Goal: Task Accomplishment & Management: Use online tool/utility

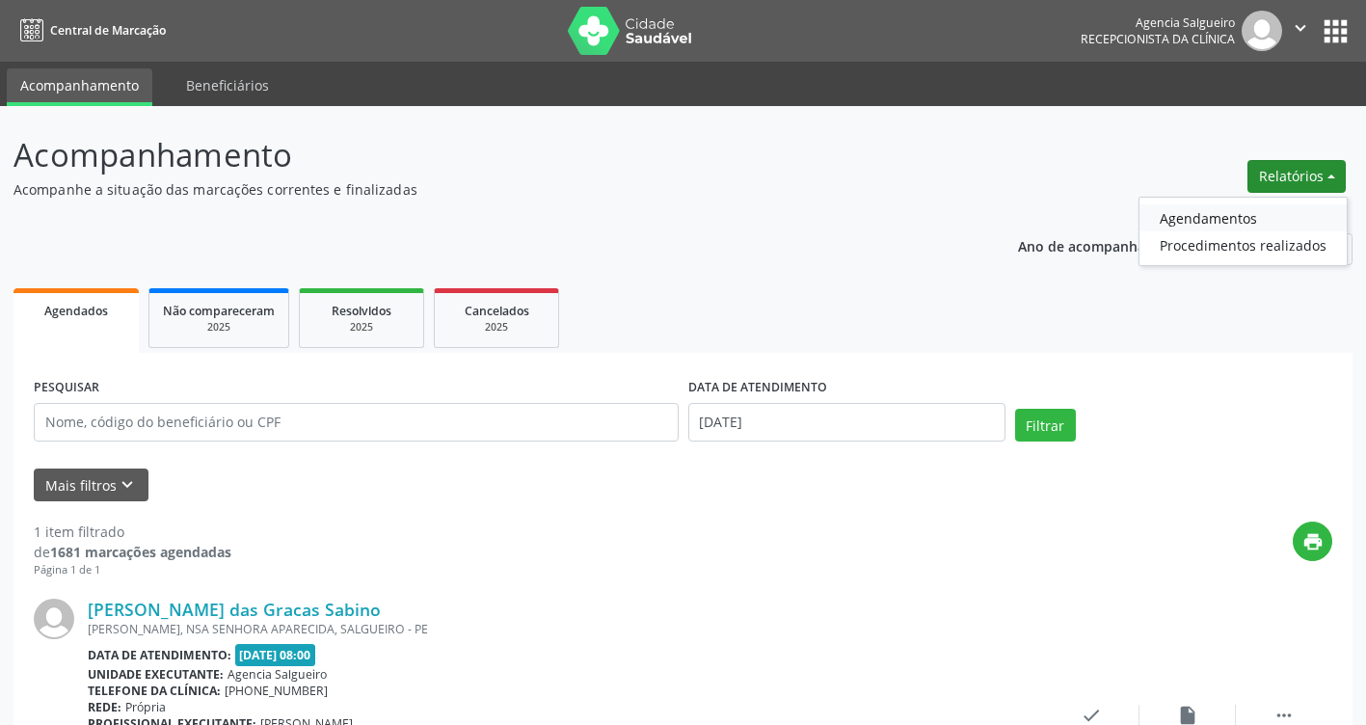
click at [1256, 215] on link "Agendamentos" at bounding box center [1242, 217] width 207 height 27
select select "7"
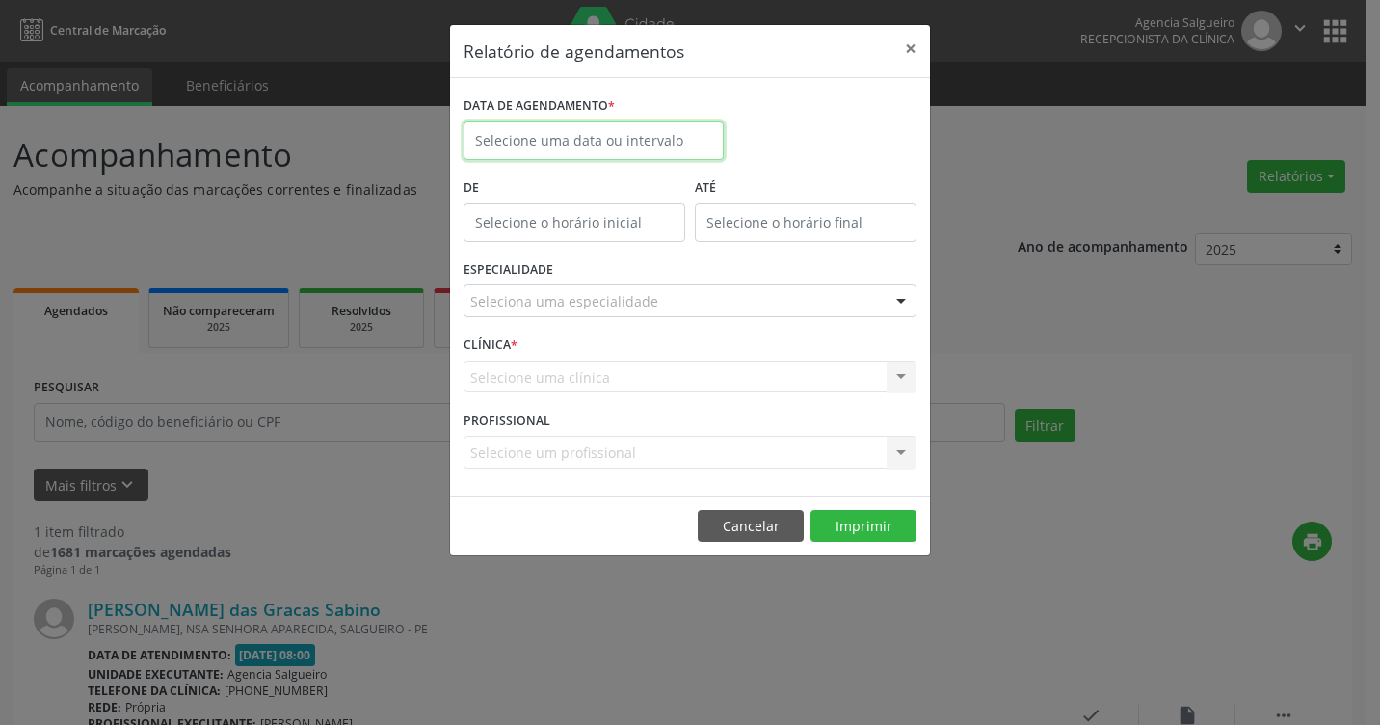
click at [567, 136] on input "text" at bounding box center [594, 140] width 260 height 39
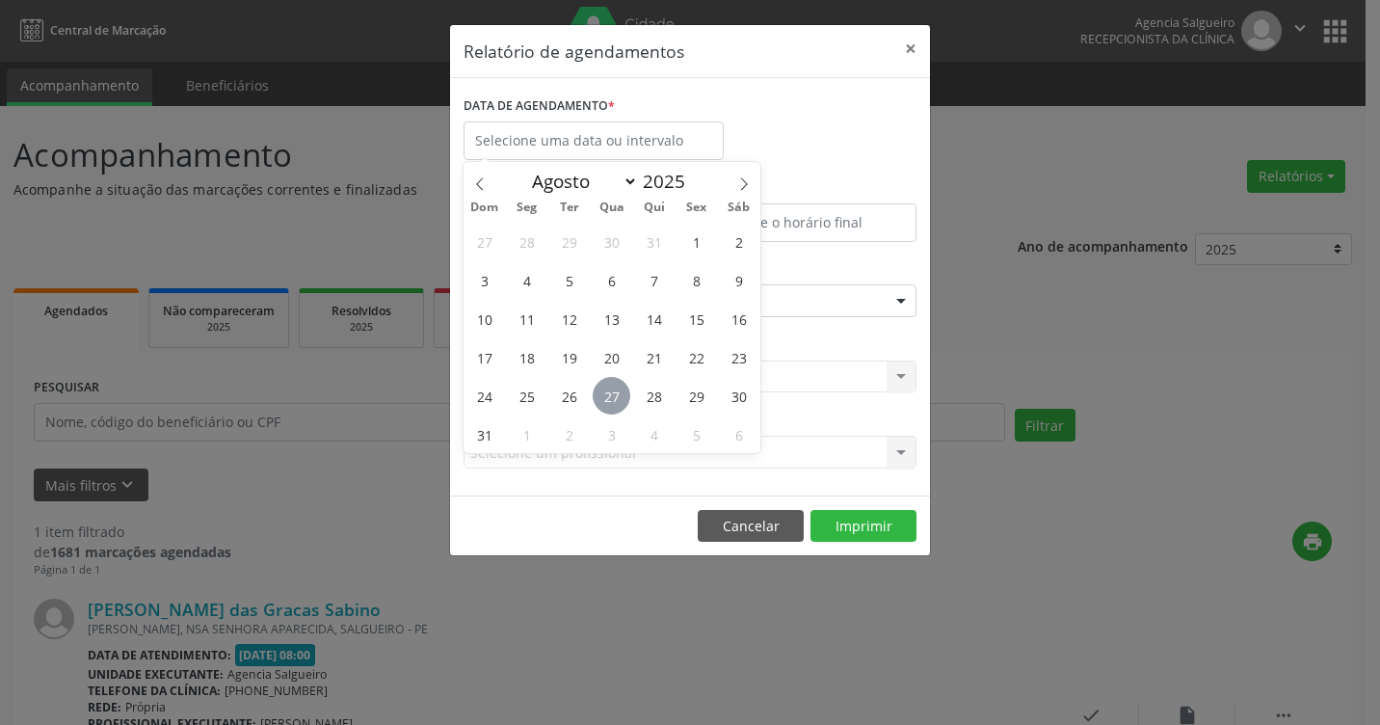
click at [616, 399] on span "27" at bounding box center [612, 396] width 38 height 38
type input "[DATE]"
click at [873, 527] on button "Imprimir" at bounding box center [863, 526] width 106 height 33
select select "7"
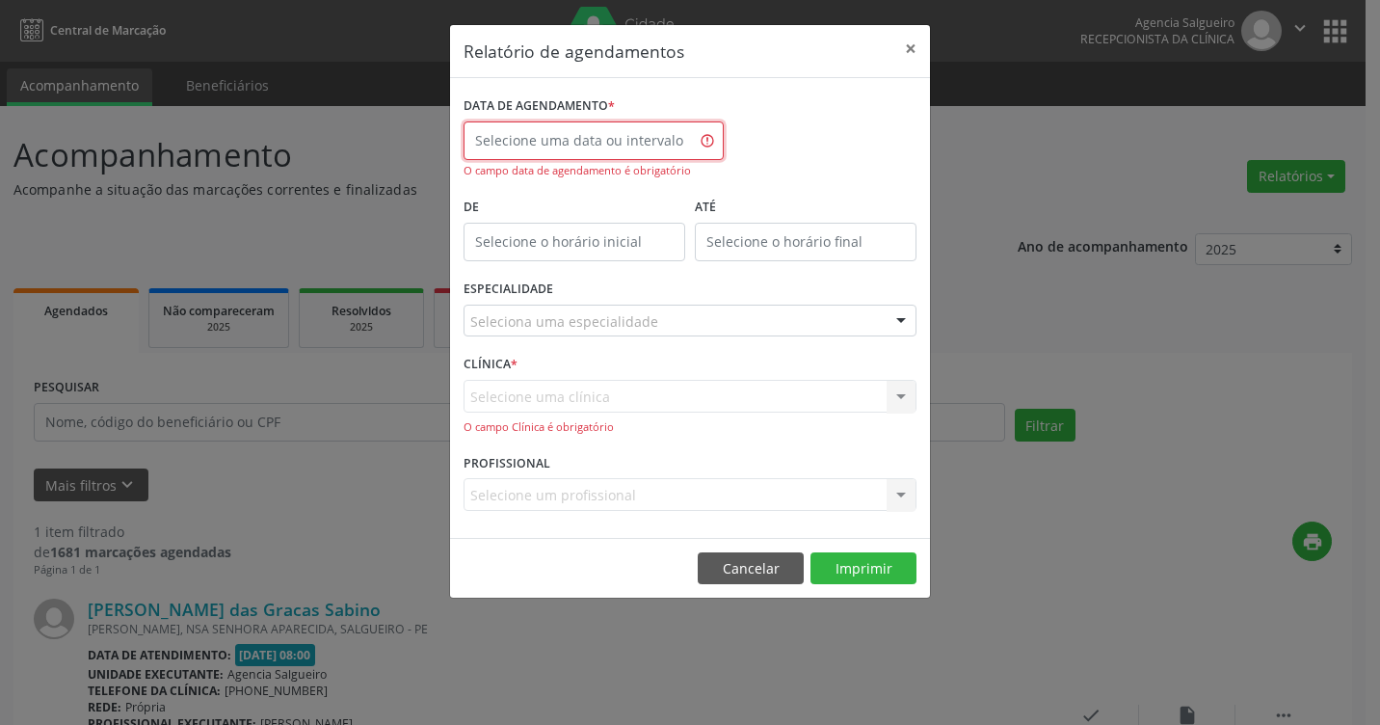
click at [635, 145] on input "text" at bounding box center [594, 140] width 260 height 39
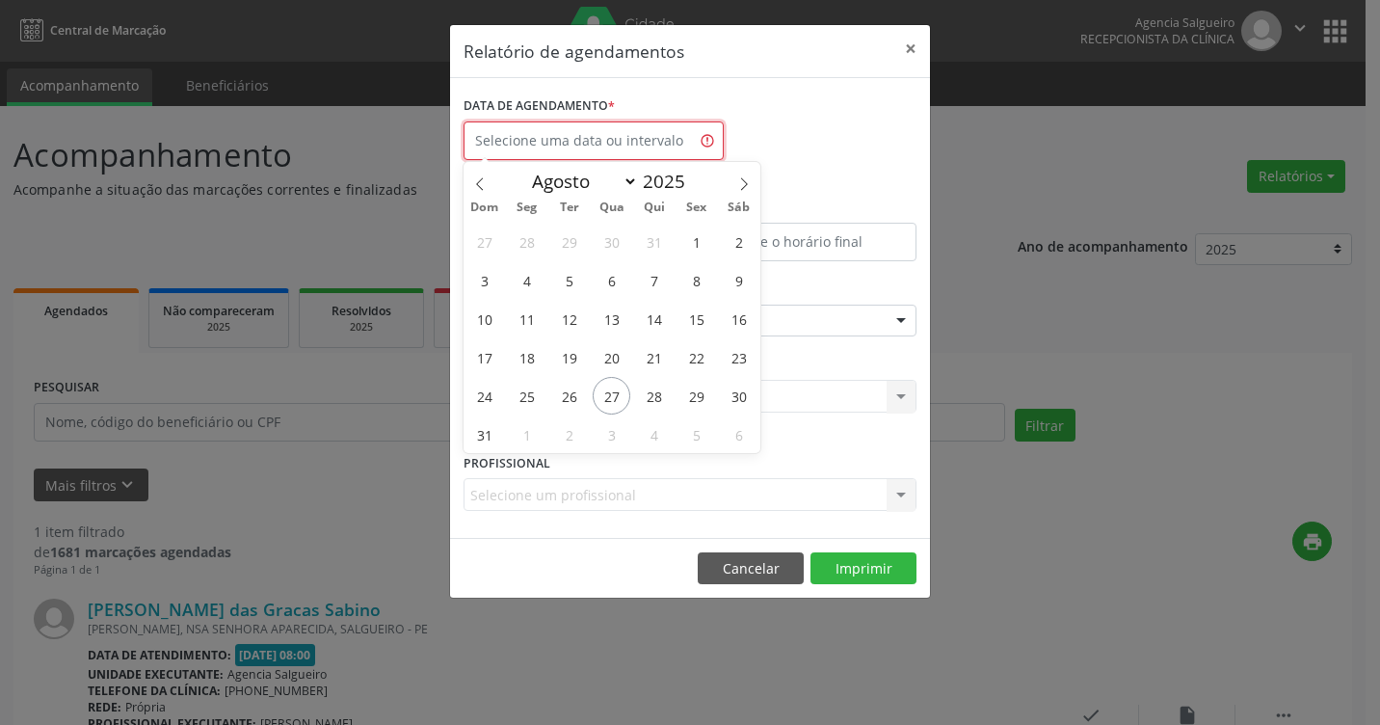
click at [635, 145] on input "text" at bounding box center [594, 140] width 260 height 39
click at [616, 386] on span "27" at bounding box center [612, 396] width 38 height 38
type input "[DATE]"
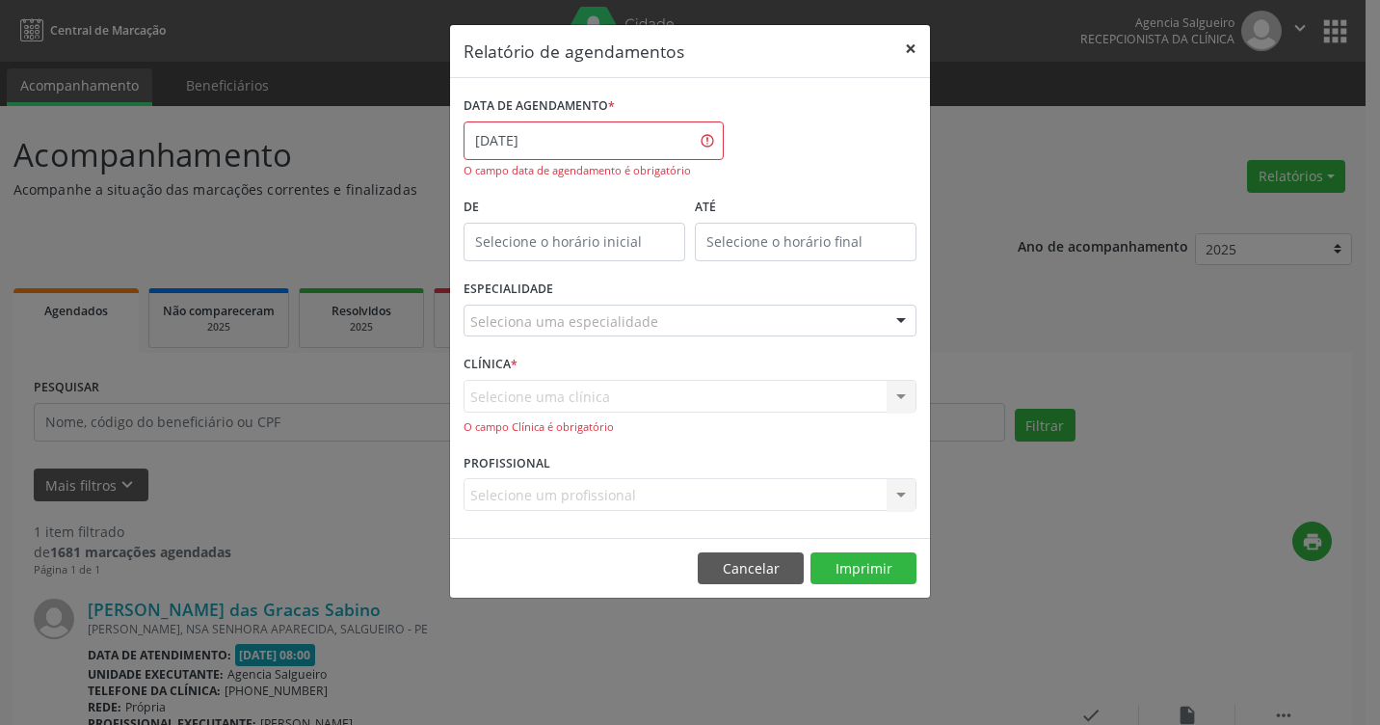
click at [906, 41] on button "×" at bounding box center [910, 48] width 39 height 47
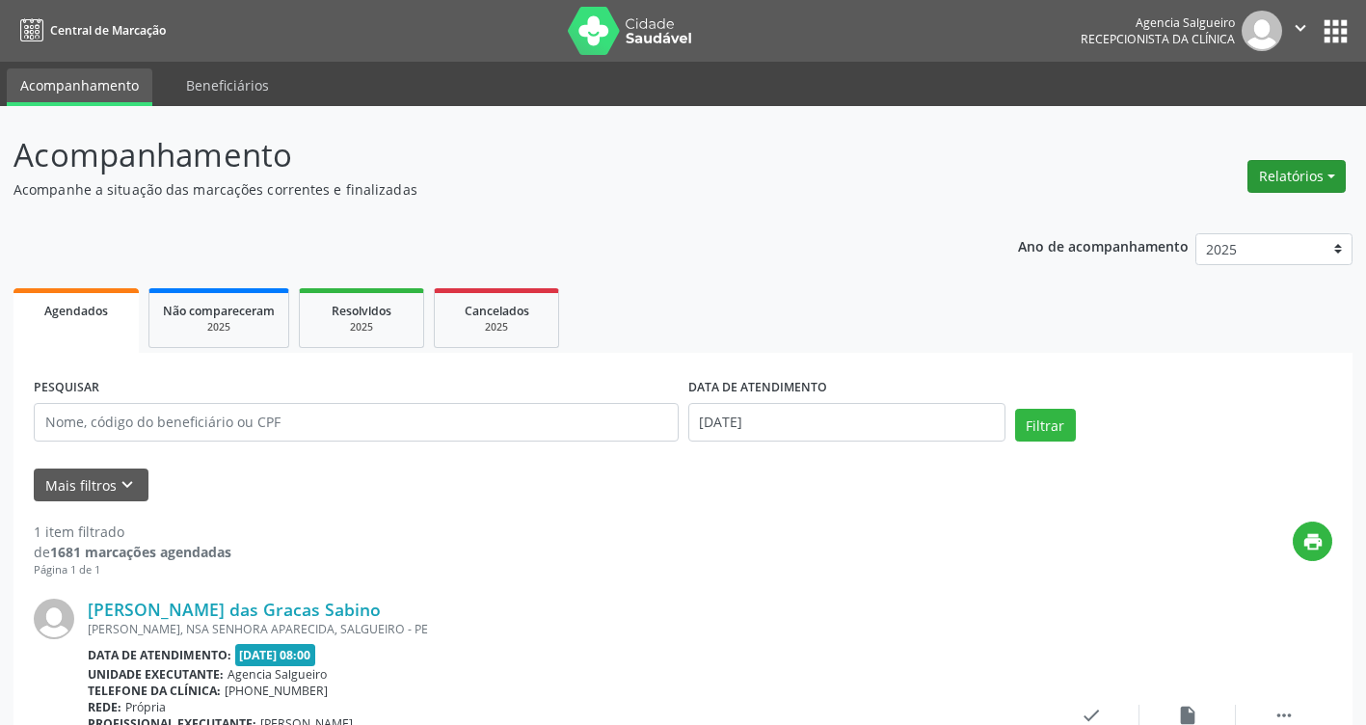
click at [1332, 174] on button "Relatórios" at bounding box center [1296, 176] width 98 height 33
click at [1213, 219] on link "Agendamentos" at bounding box center [1242, 217] width 207 height 27
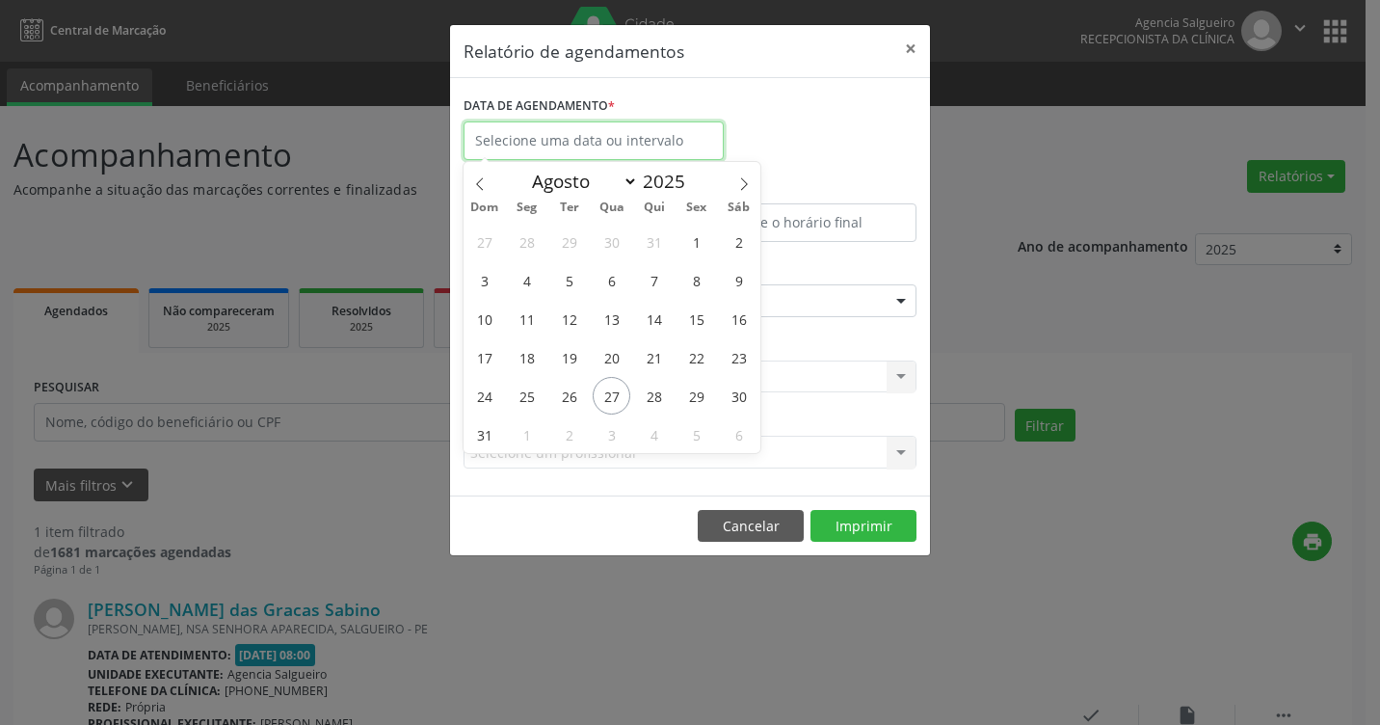
click at [547, 138] on input "text" at bounding box center [594, 140] width 260 height 39
click at [613, 392] on span "27" at bounding box center [612, 396] width 38 height 38
type input "[DATE]"
click at [613, 392] on span "27" at bounding box center [612, 396] width 38 height 38
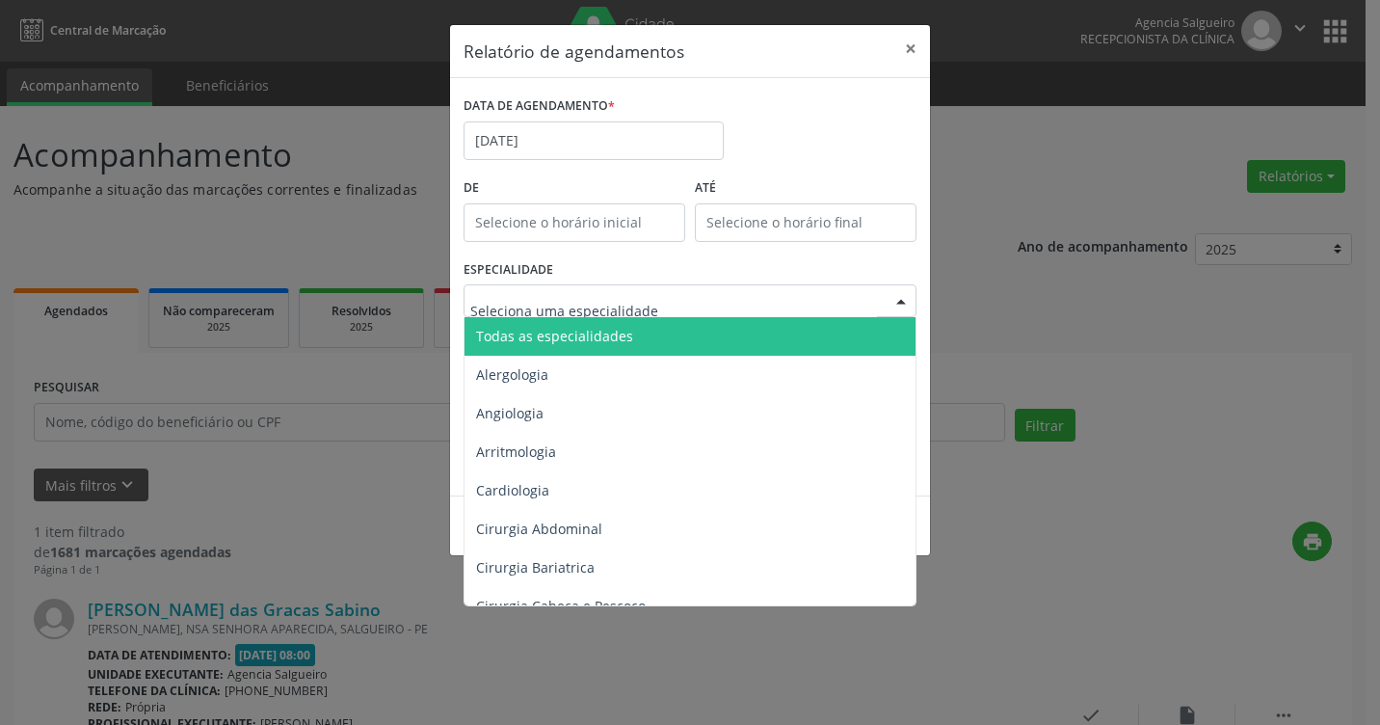
click at [905, 305] on div at bounding box center [901, 301] width 29 height 33
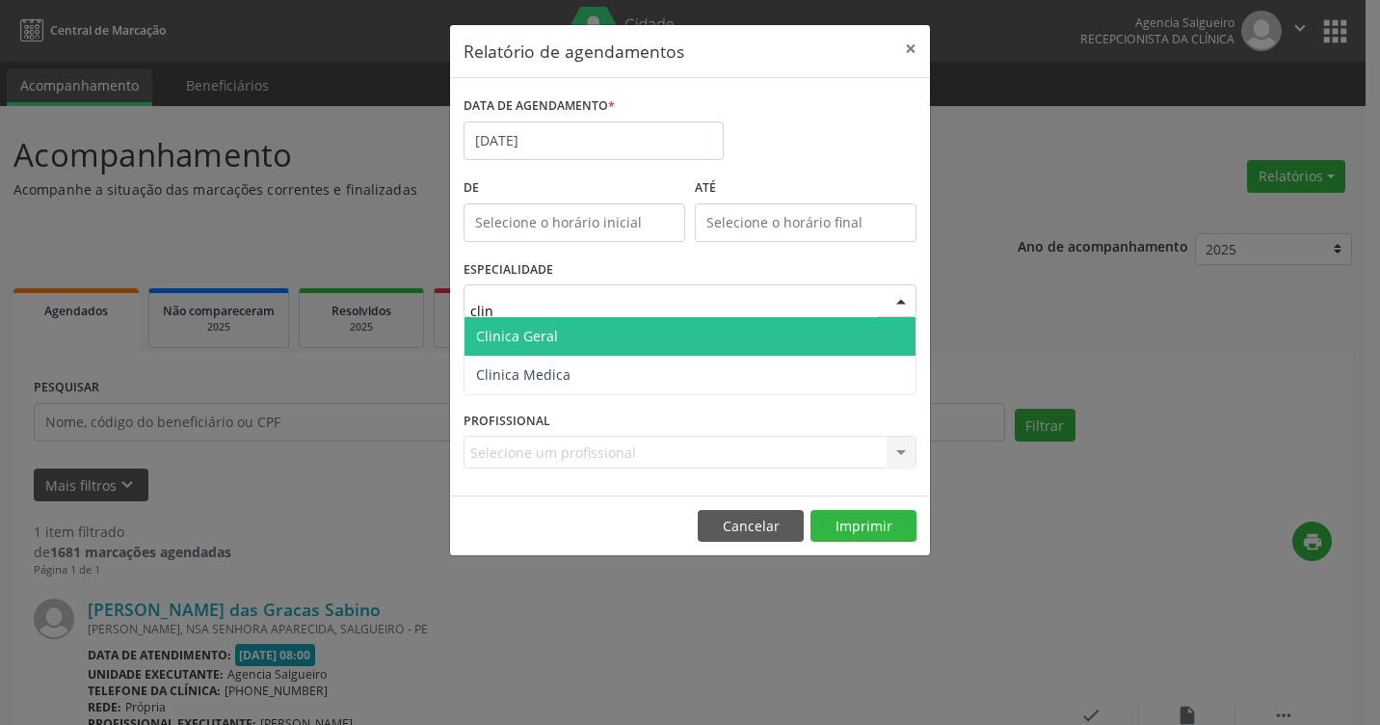
type input "clini"
click at [875, 334] on span "Clinica Geral" at bounding box center [690, 336] width 451 height 39
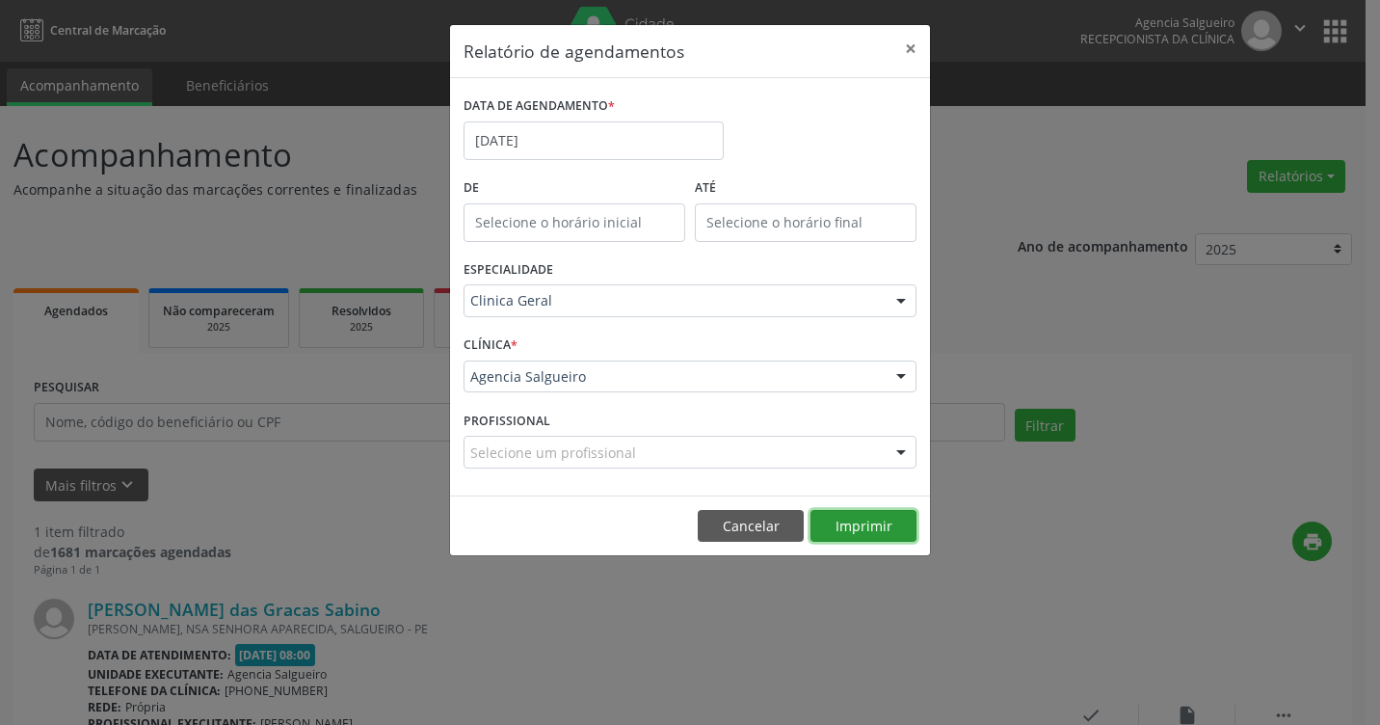
click at [880, 529] on button "Imprimir" at bounding box center [863, 526] width 106 height 33
